Goal: Task Accomplishment & Management: Use online tool/utility

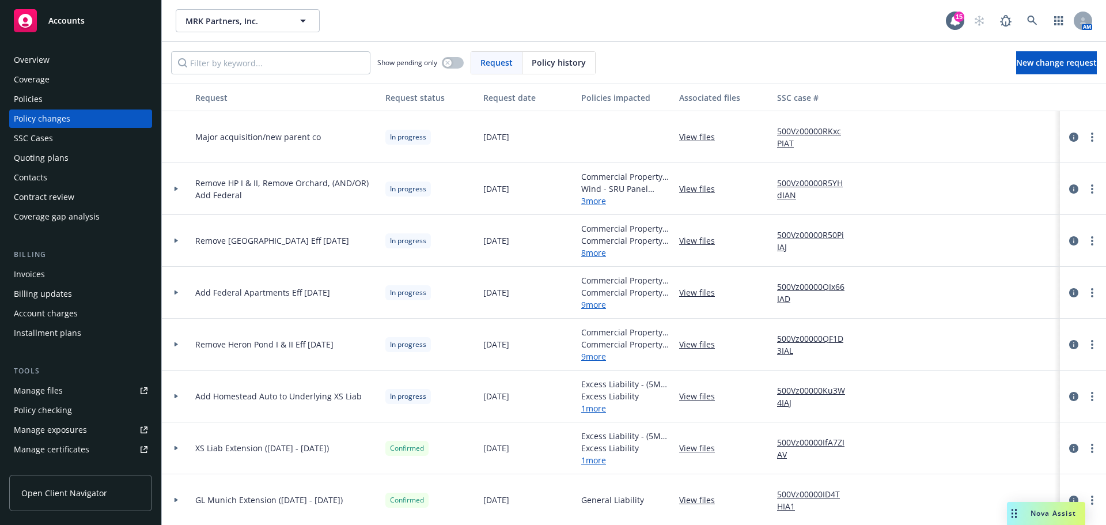
click at [44, 279] on div "Invoices" at bounding box center [29, 274] width 31 height 18
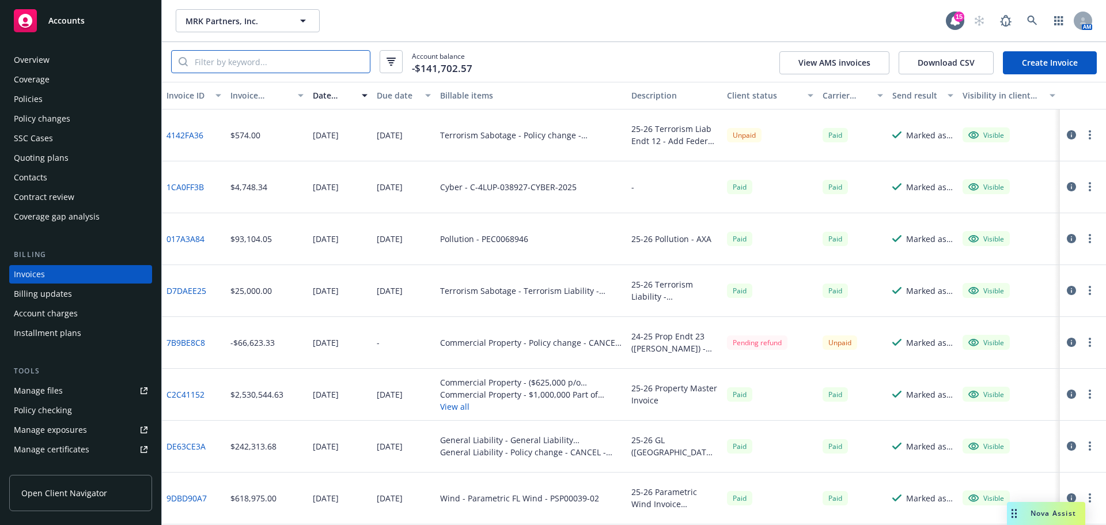
click at [227, 64] on input "search" at bounding box center [279, 62] width 182 height 22
paste input "24SLCFM12223301"
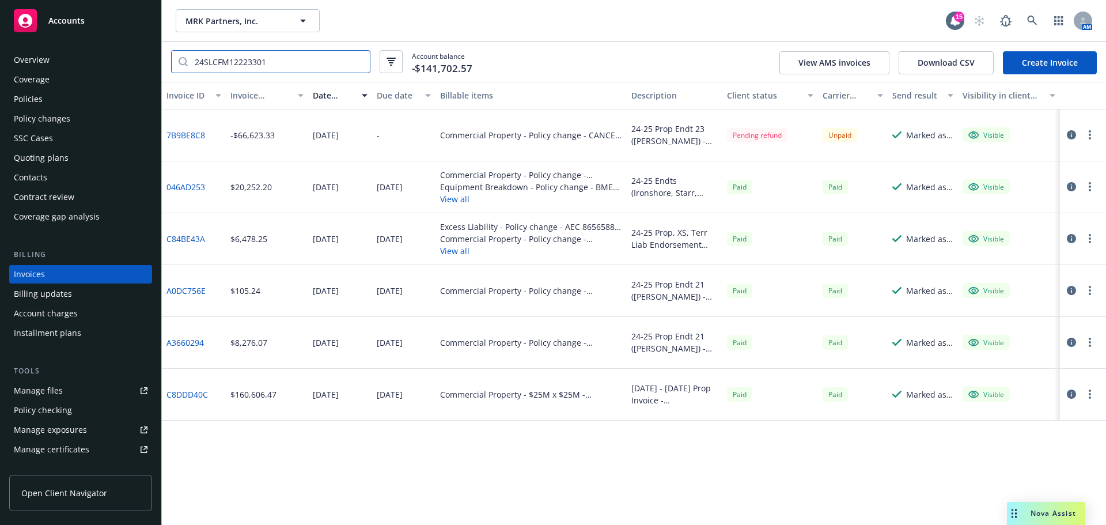
type input "24SLCFM12223301"
click at [183, 133] on link "7B9BE8C8" at bounding box center [185, 135] width 39 height 12
drag, startPoint x: 207, startPoint y: 134, endPoint x: 166, endPoint y: 136, distance: 41.0
click at [166, 136] on div "7B9BE8C8" at bounding box center [194, 135] width 64 height 52
copy link "7B9BE8C8"
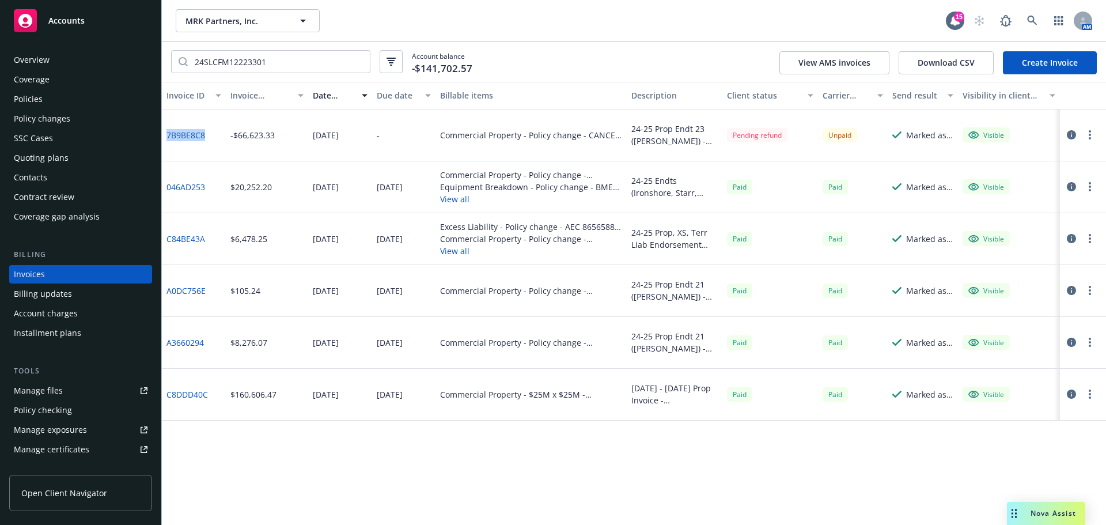
click at [345, 478] on div "Invoice ID Invoice amount Date issued Due date Billable items Description Clien…" at bounding box center [634, 303] width 944 height 443
click at [1051, 60] on link "Create Invoice" at bounding box center [1050, 62] width 94 height 23
